Goal: Transaction & Acquisition: Purchase product/service

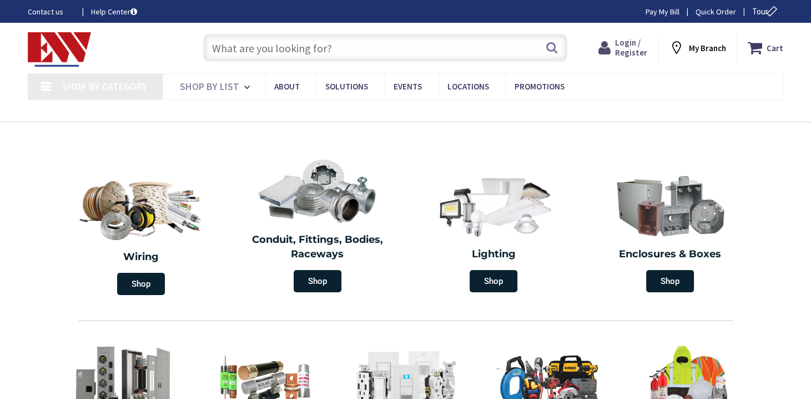
click at [628, 49] on span "Login / Register" at bounding box center [631, 47] width 32 height 21
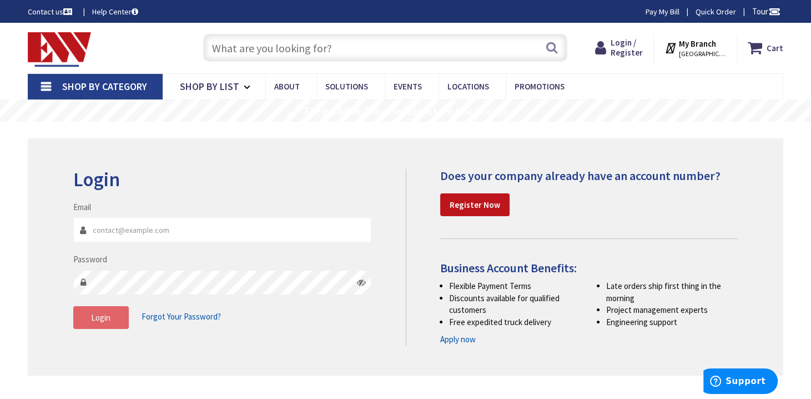
type input "coughlinelectric@hotmail.com"
click at [107, 323] on button "Login" at bounding box center [101, 317] width 56 height 23
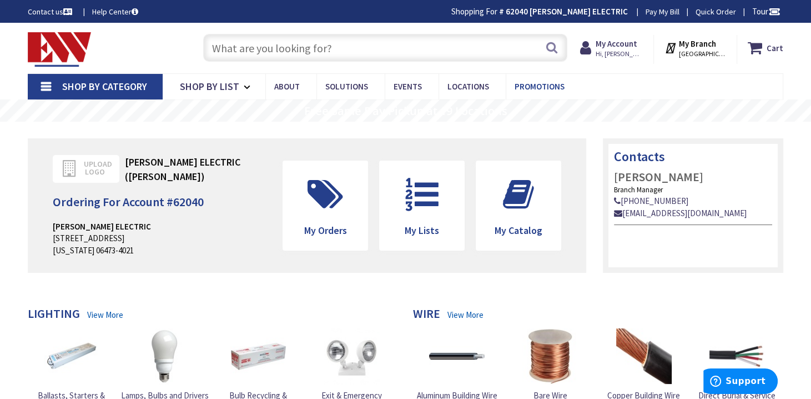
click at [542, 85] on span "Promotions" at bounding box center [540, 86] width 50 height 11
click at [535, 87] on span "Promotions" at bounding box center [540, 86] width 50 height 11
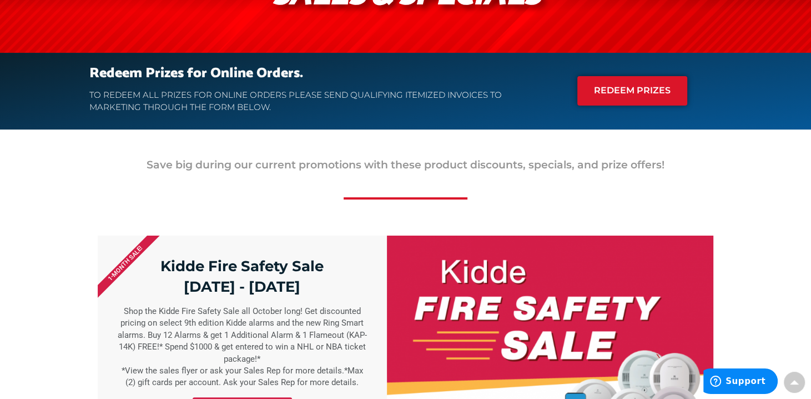
scroll to position [389, 0]
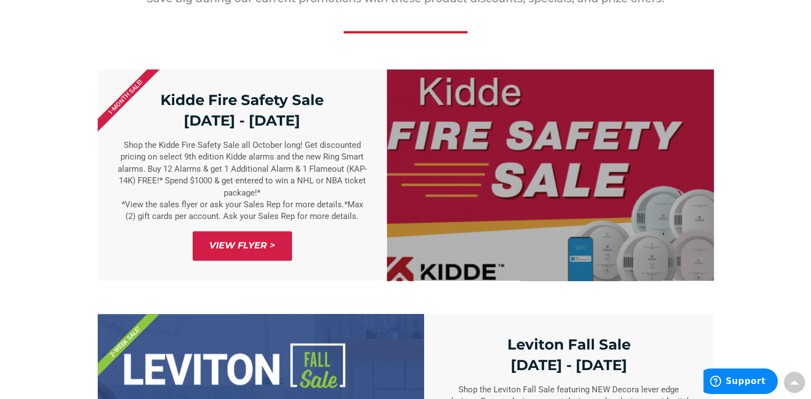
click at [245, 252] on span "View Flyer >" at bounding box center [242, 245] width 99 height 29
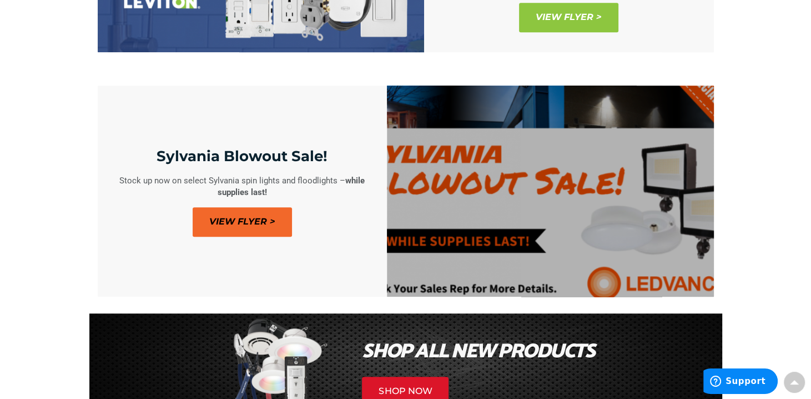
scroll to position [888, 0]
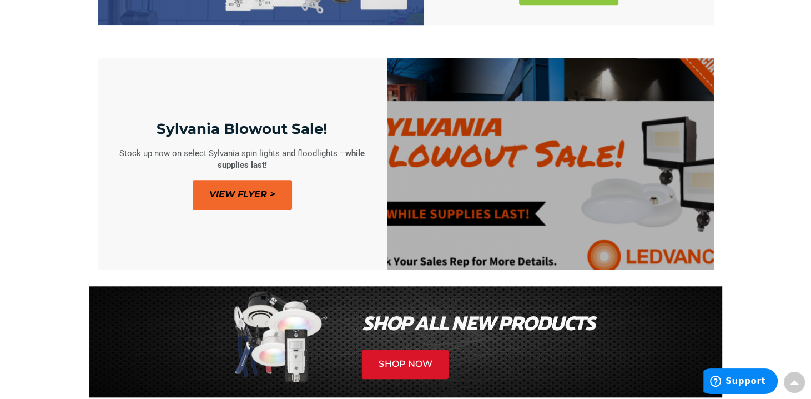
click at [239, 193] on span "View Flyer >" at bounding box center [242, 194] width 99 height 29
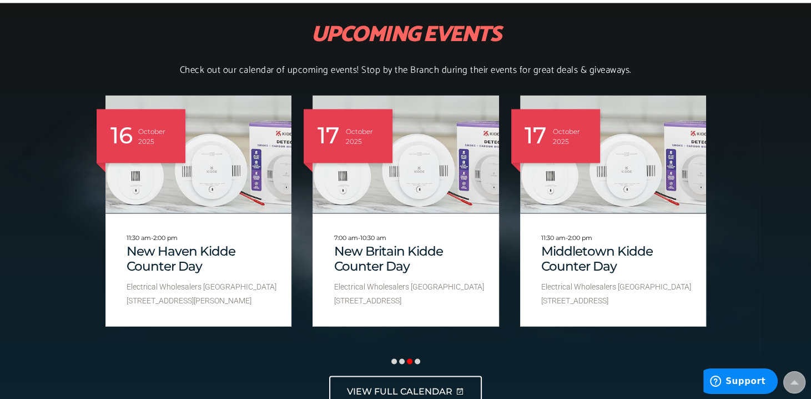
scroll to position [1832, 0]
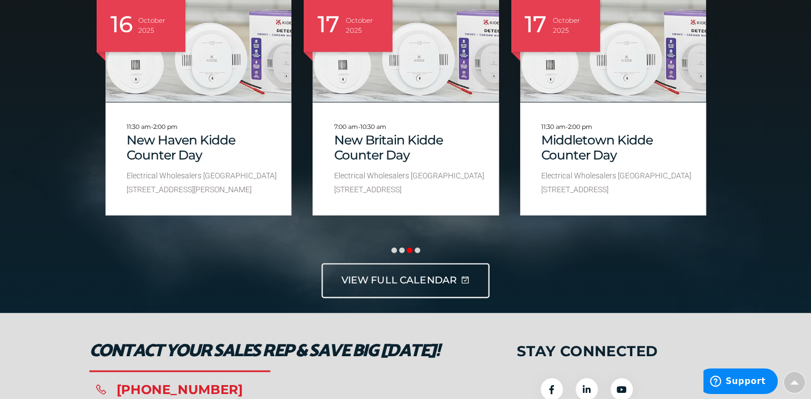
click at [394, 278] on span "VIEW FULL CALENDAR" at bounding box center [399, 280] width 116 height 14
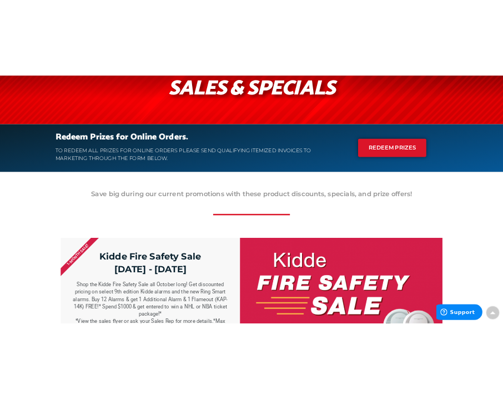
scroll to position [0, 0]
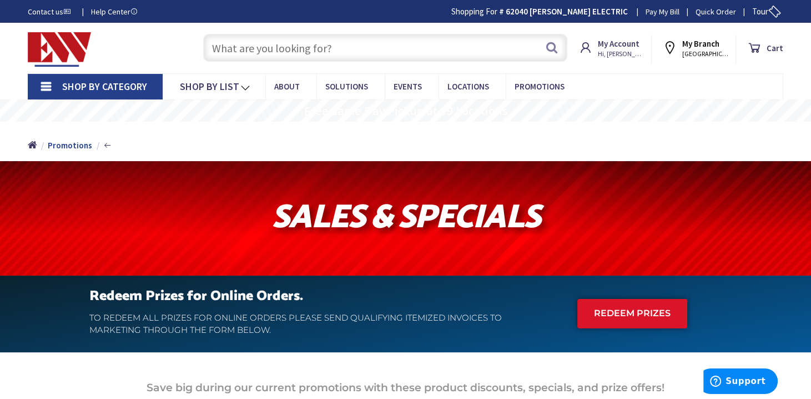
click at [254, 51] on input "text" at bounding box center [385, 48] width 364 height 28
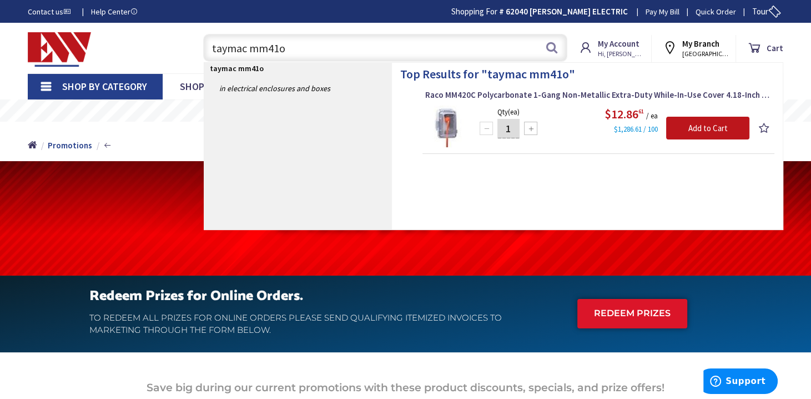
click at [292, 50] on input "taymac mm41o" at bounding box center [385, 48] width 364 height 28
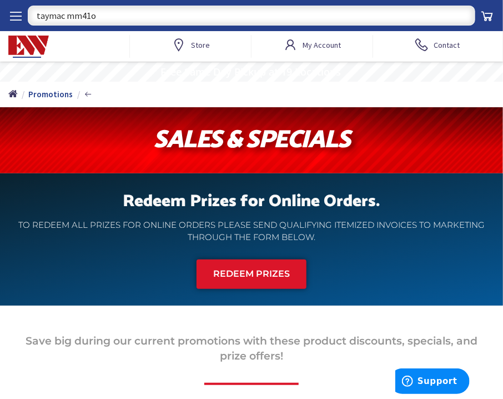
click at [98, 14] on input "taymac mm41o" at bounding box center [251, 16] width 447 height 20
type input "taymac mm410C"
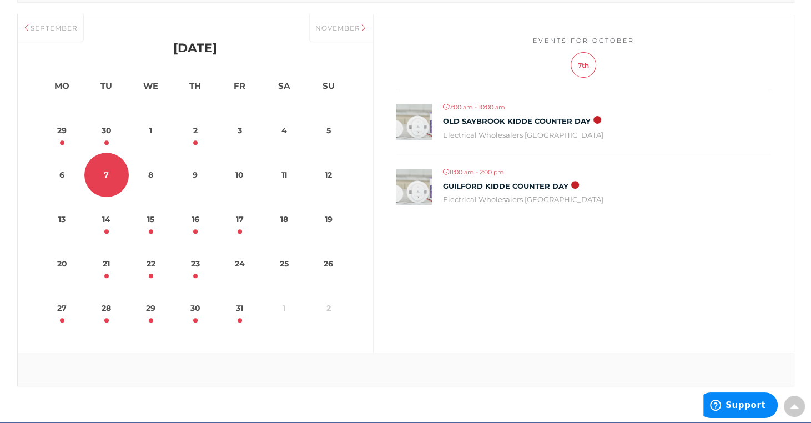
scroll to position [389, 0]
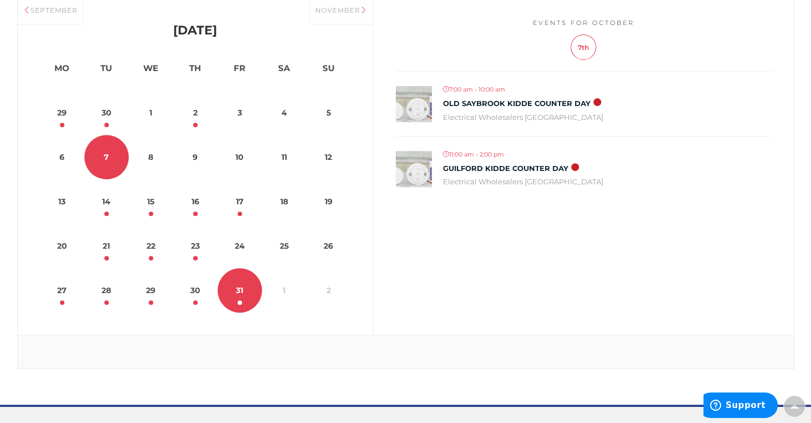
click at [237, 296] on link "31" at bounding box center [240, 290] width 44 height 44
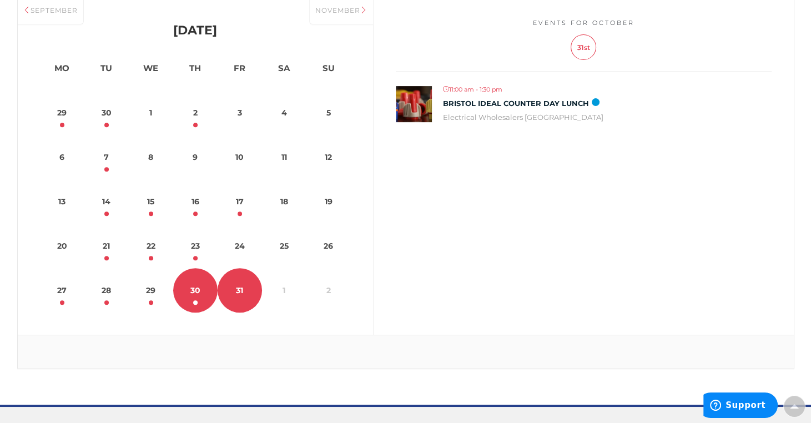
click at [198, 290] on link "30" at bounding box center [195, 290] width 44 height 44
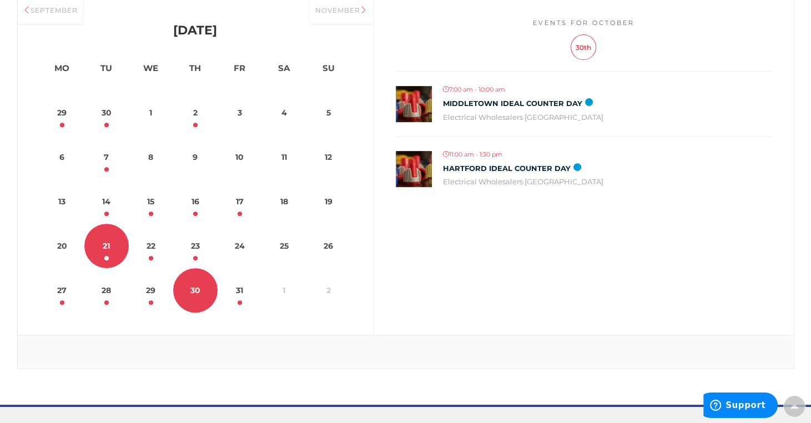
click at [110, 248] on link "21" at bounding box center [106, 246] width 44 height 44
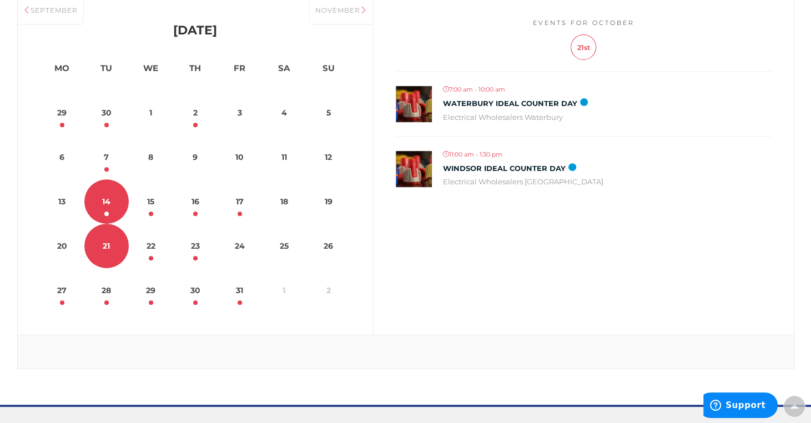
click at [102, 206] on link "14" at bounding box center [106, 201] width 44 height 44
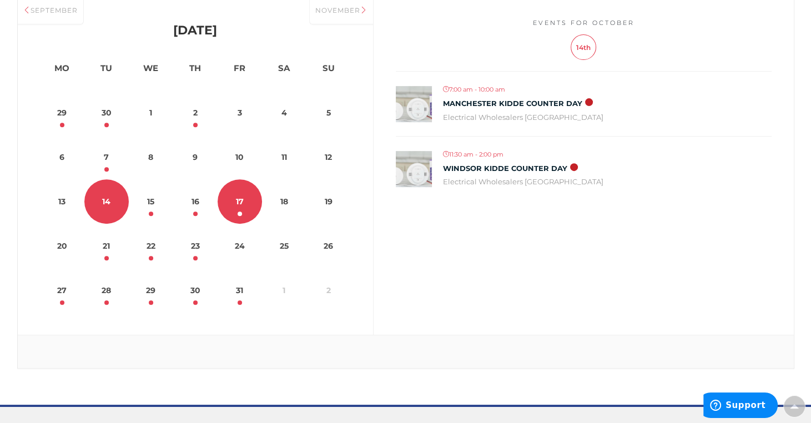
click at [240, 208] on link "17" at bounding box center [240, 201] width 44 height 44
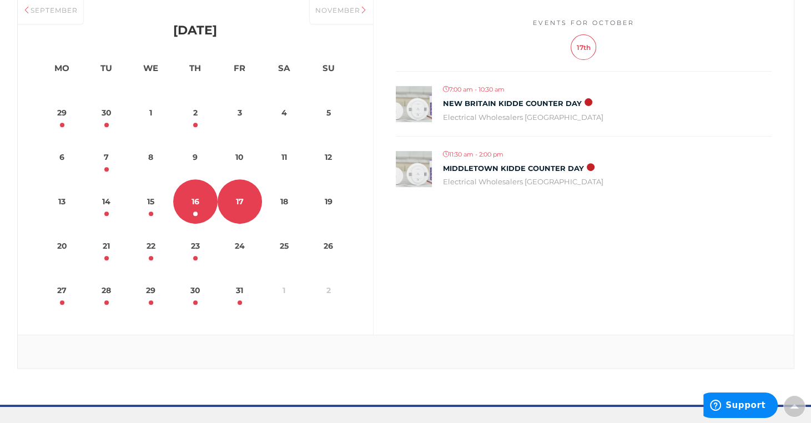
drag, startPoint x: 181, startPoint y: 203, endPoint x: 187, endPoint y: 204, distance: 5.7
click at [182, 203] on link "16" at bounding box center [195, 201] width 44 height 44
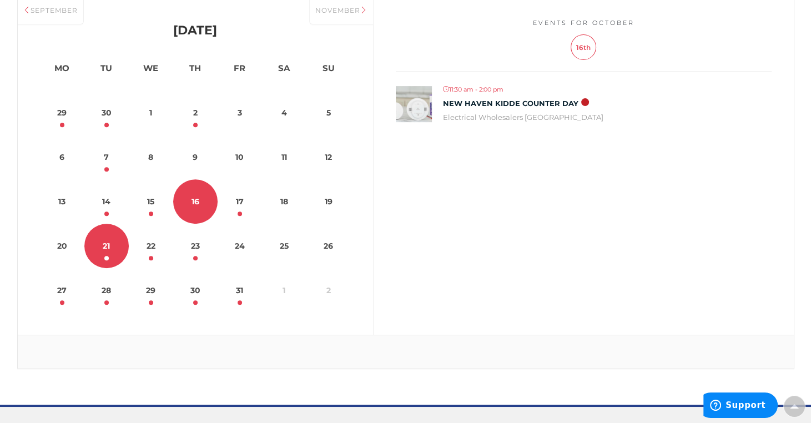
click at [115, 250] on link "21" at bounding box center [106, 246] width 44 height 44
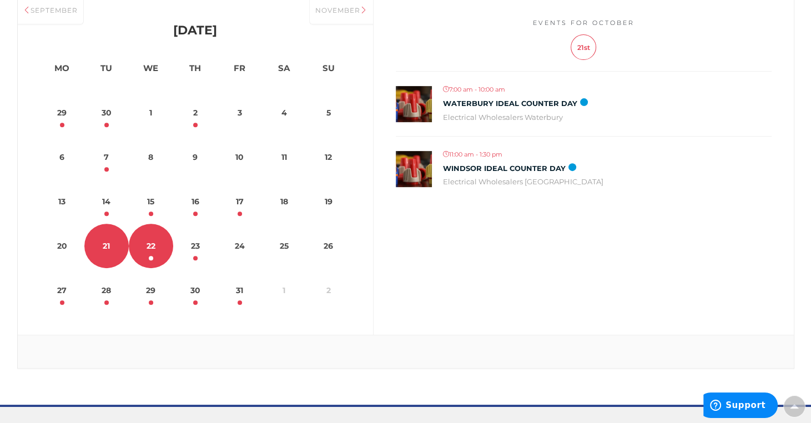
click at [160, 248] on link "22" at bounding box center [151, 246] width 44 height 44
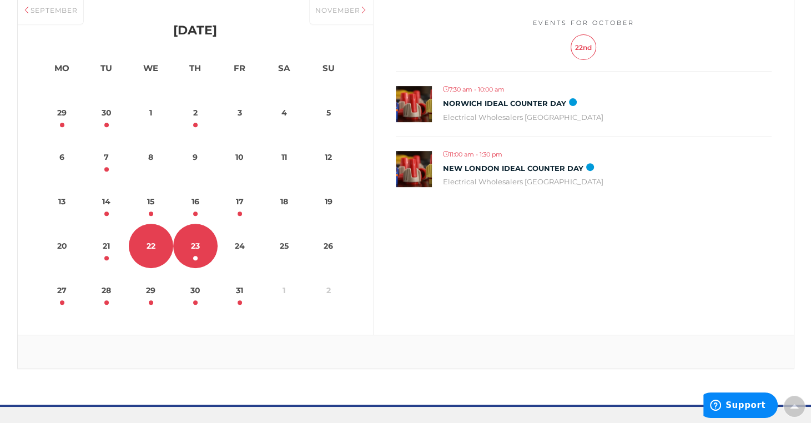
click at [206, 250] on link "23" at bounding box center [195, 246] width 44 height 44
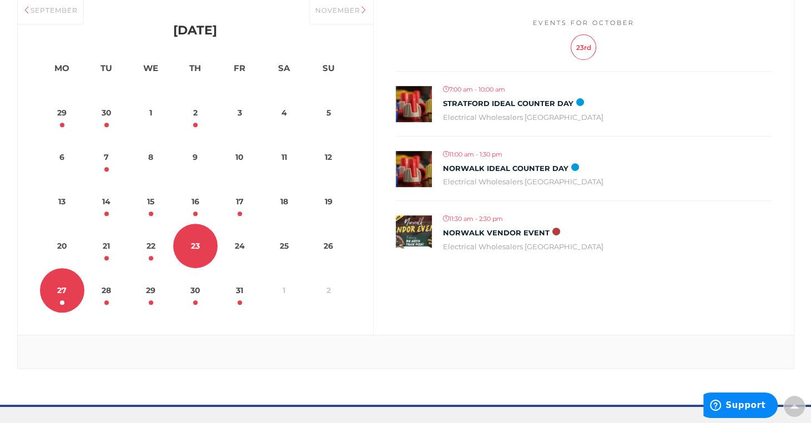
click at [62, 287] on link "27" at bounding box center [62, 290] width 44 height 44
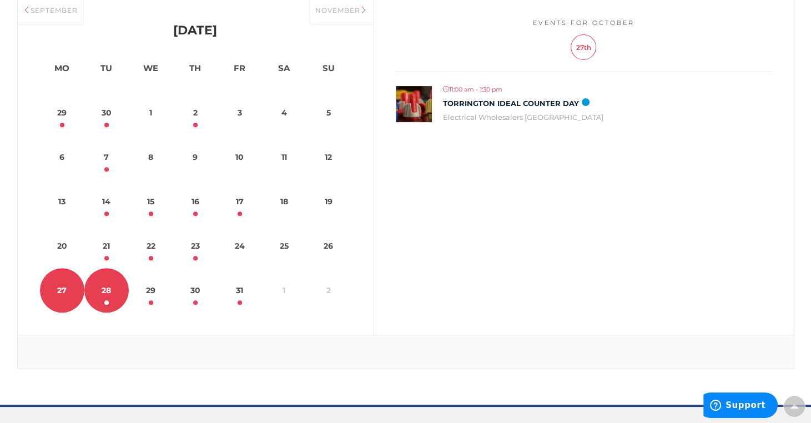
click at [111, 289] on link "28" at bounding box center [106, 290] width 44 height 44
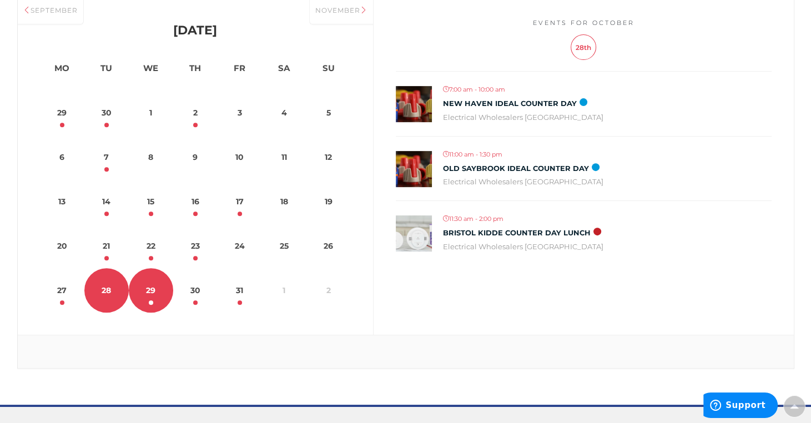
click at [156, 288] on link "29" at bounding box center [151, 290] width 44 height 44
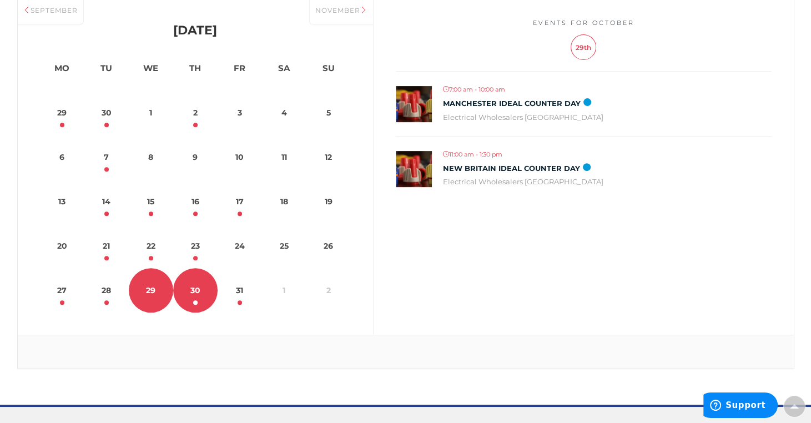
click at [189, 290] on link "30" at bounding box center [195, 290] width 44 height 44
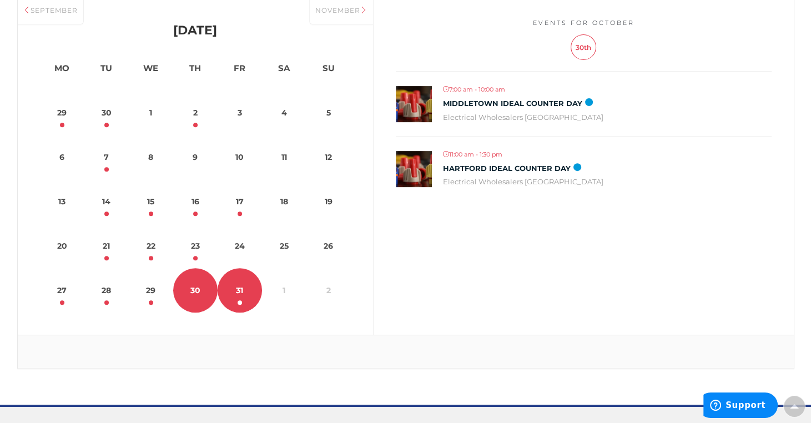
click at [242, 286] on link "31" at bounding box center [240, 290] width 44 height 44
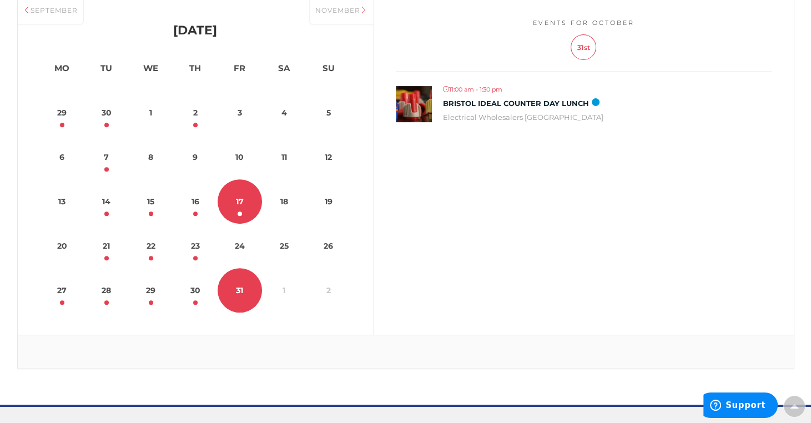
click at [241, 210] on link "17" at bounding box center [240, 201] width 44 height 44
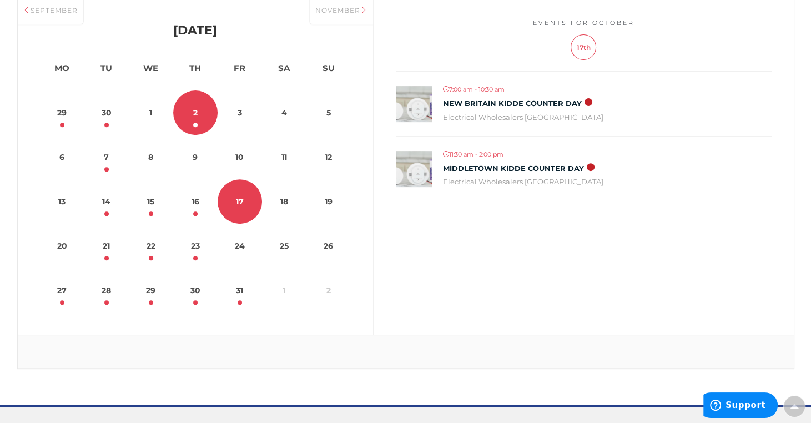
click at [191, 121] on link "2" at bounding box center [195, 112] width 44 height 44
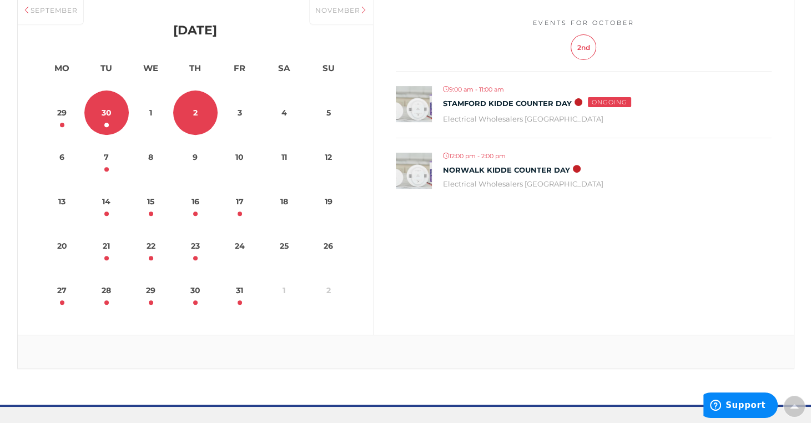
click at [109, 119] on link "30" at bounding box center [106, 112] width 44 height 44
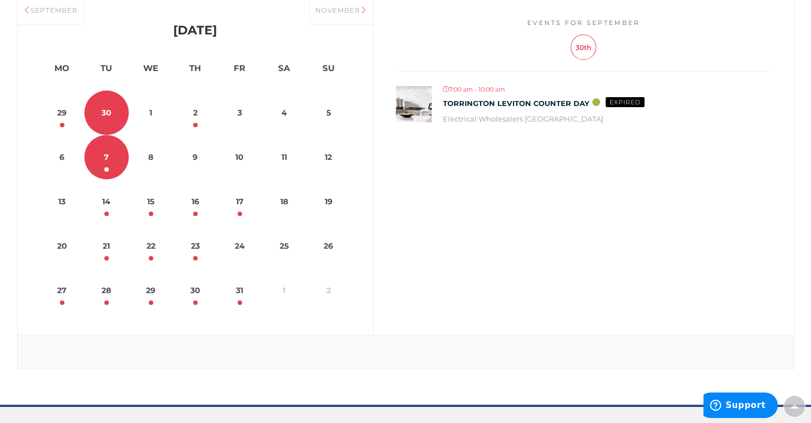
click at [113, 169] on link "7" at bounding box center [106, 157] width 44 height 44
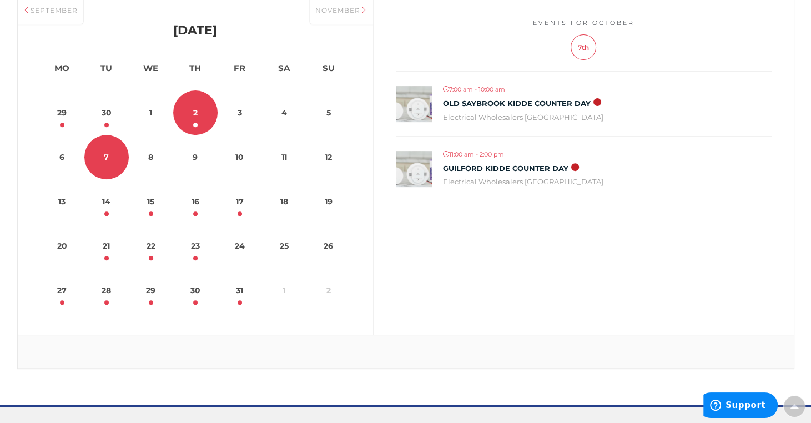
click at [193, 125] on dt "2" at bounding box center [195, 112] width 44 height 44
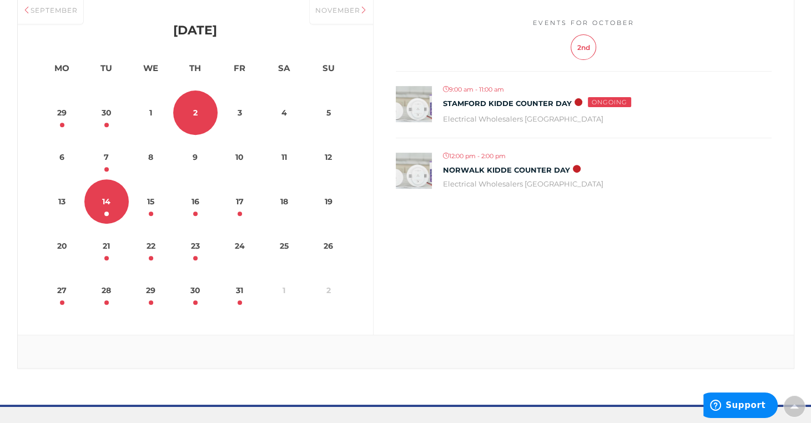
click at [112, 203] on link "14" at bounding box center [106, 201] width 44 height 44
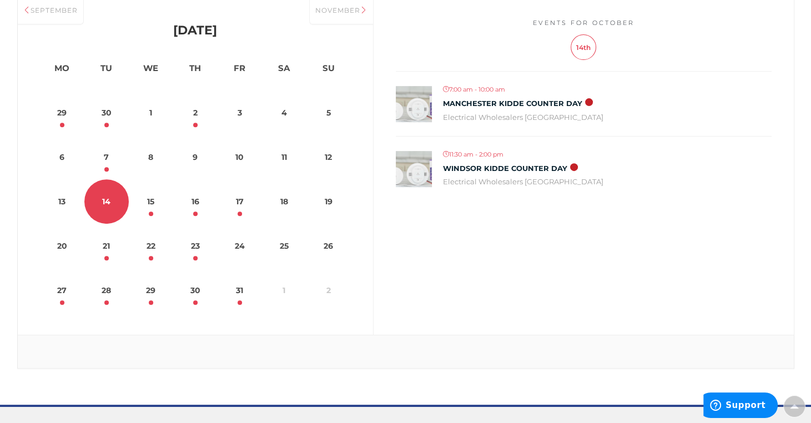
click at [172, 194] on dl "13 14 15 16 17 18 19" at bounding box center [195, 201] width 311 height 44
click at [151, 195] on link "15" at bounding box center [151, 201] width 44 height 44
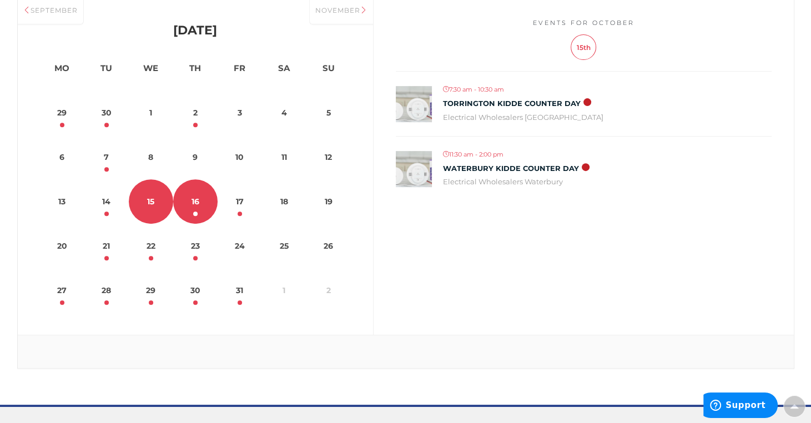
click at [195, 193] on link "16" at bounding box center [195, 201] width 44 height 44
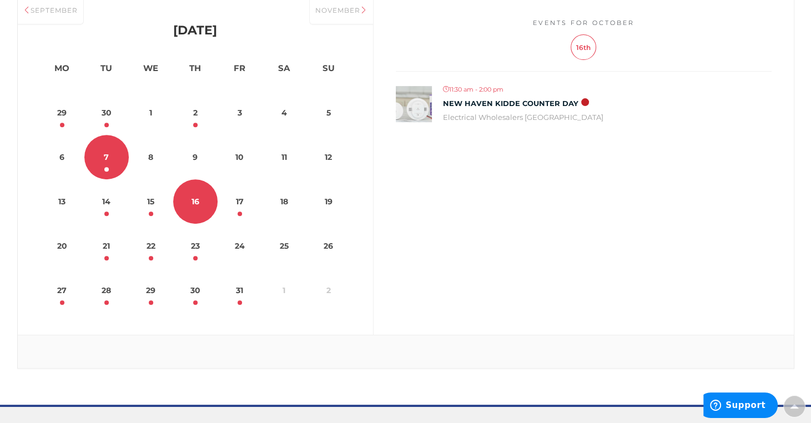
click at [104, 157] on link "7" at bounding box center [106, 157] width 44 height 44
